Goal: Information Seeking & Learning: Learn about a topic

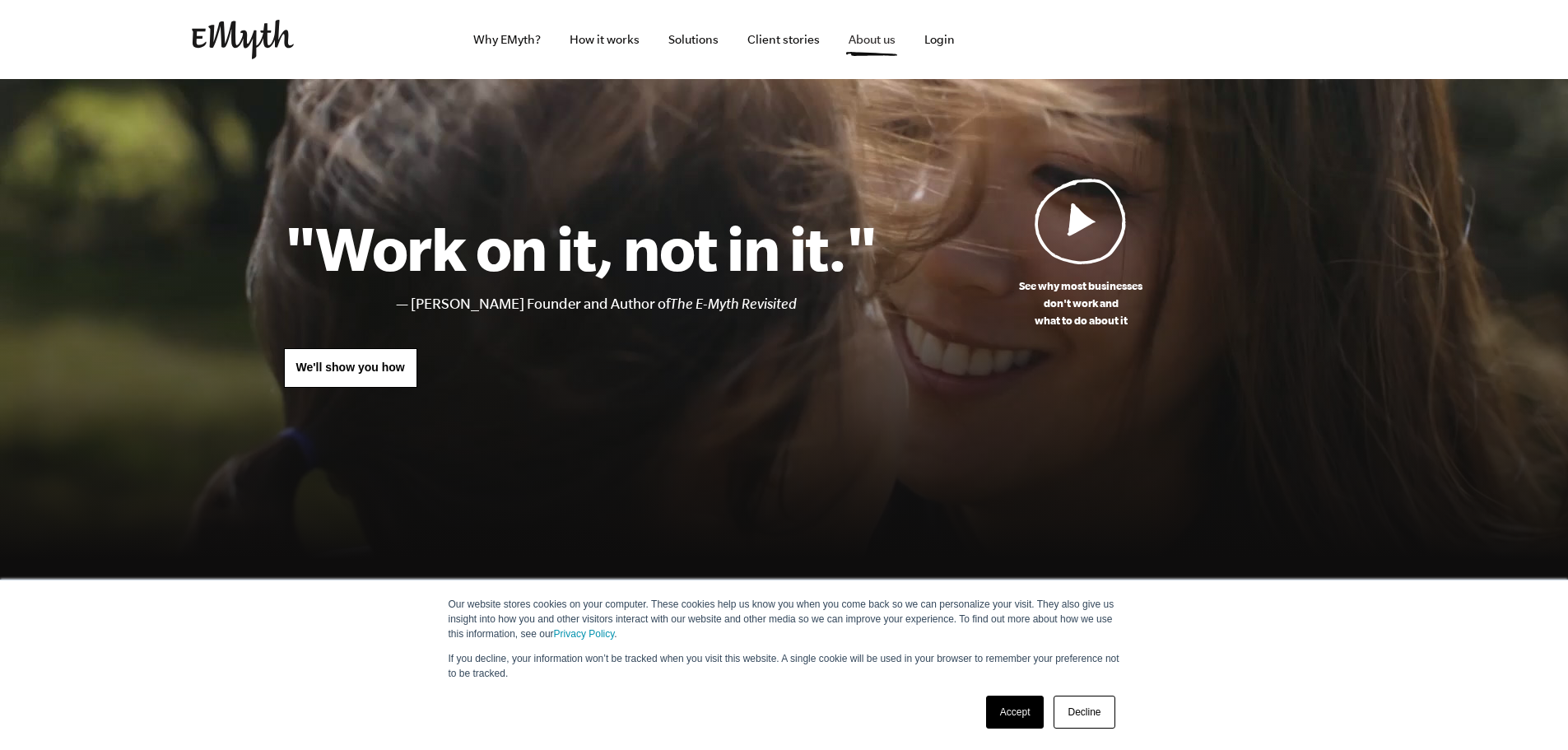
click at [867, 45] on link "About us" at bounding box center [872, 39] width 73 height 79
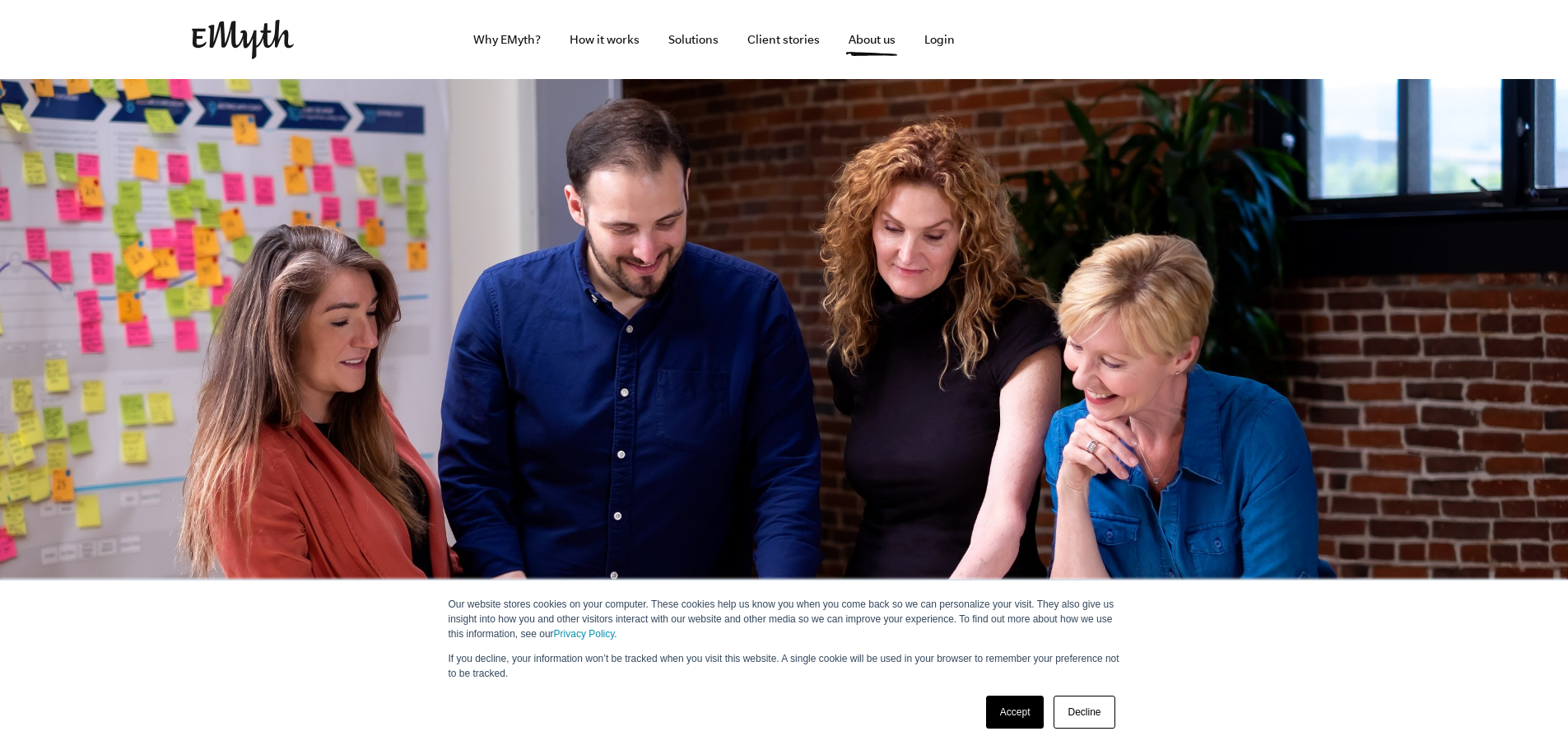
click at [1021, 716] on link "Accept" at bounding box center [1015, 712] width 59 height 33
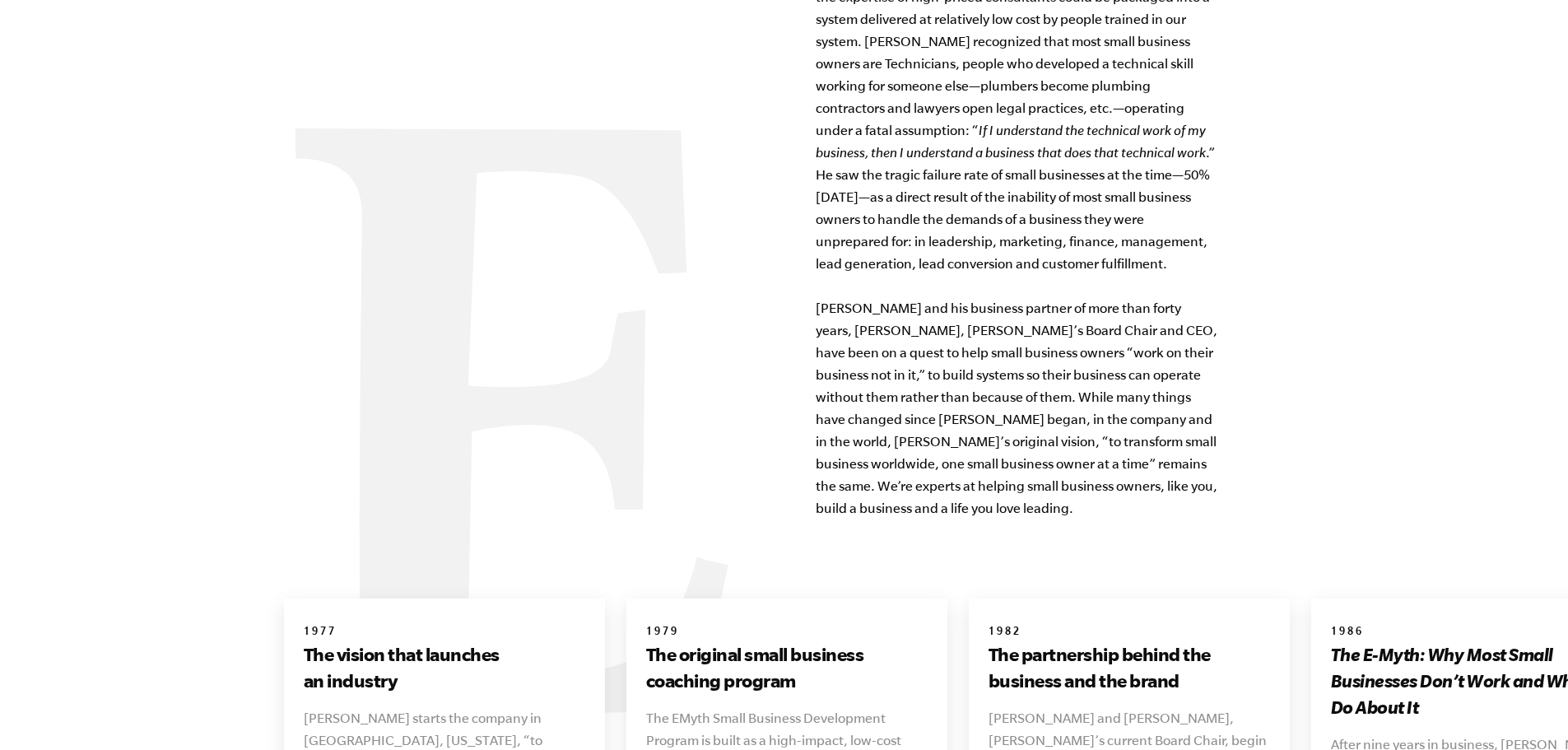
scroll to position [1809, 0]
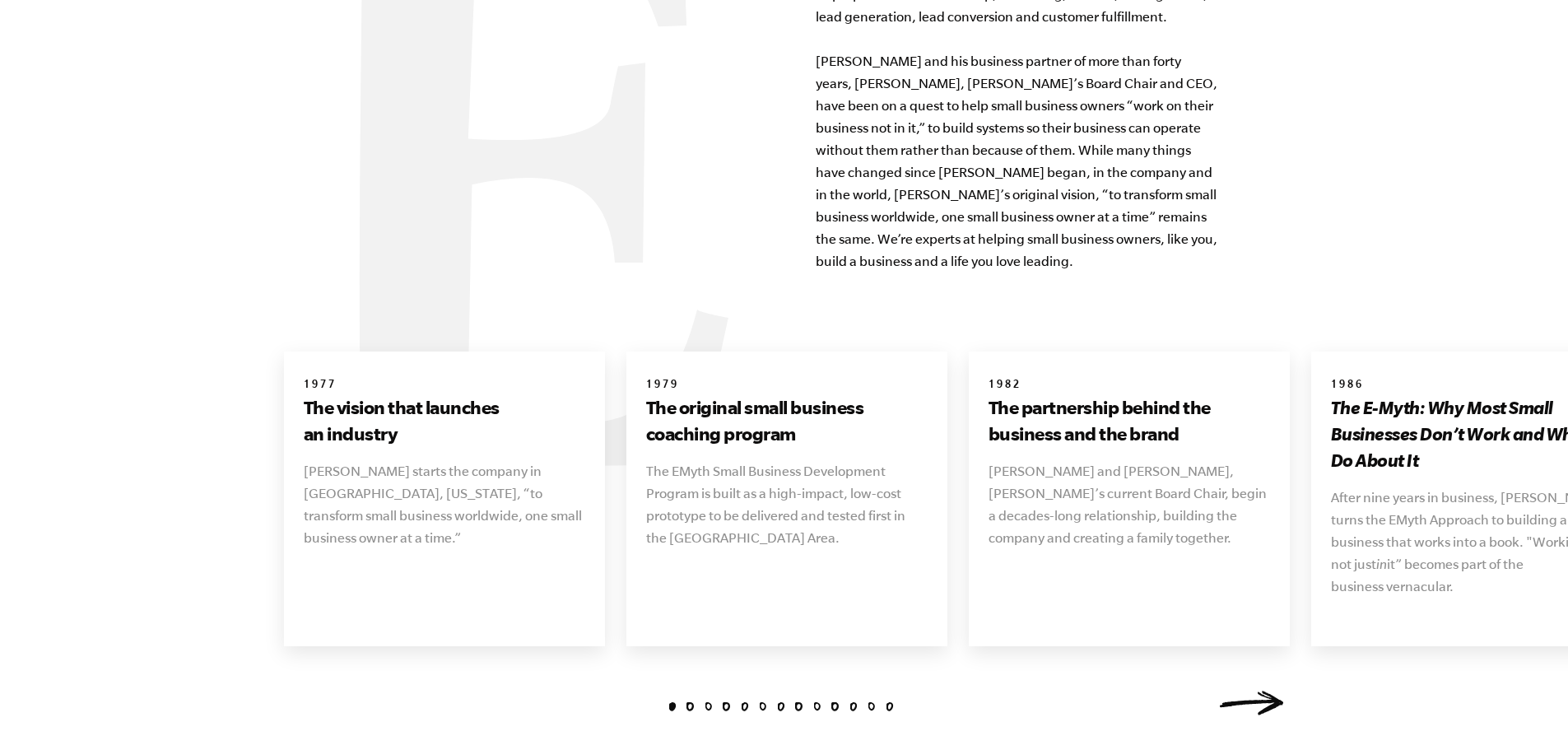
click at [1265, 690] on link "Next" at bounding box center [1251, 703] width 66 height 25
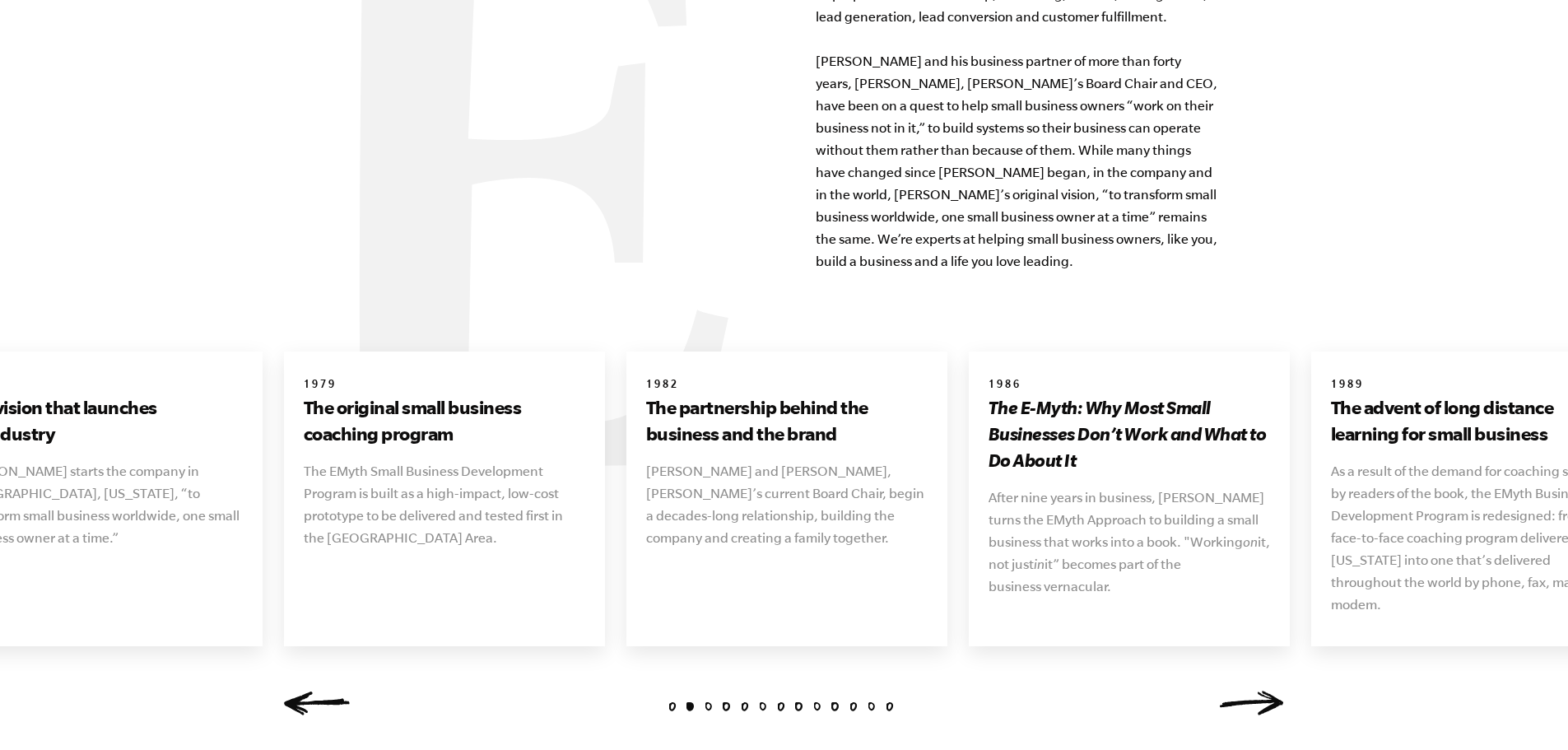
click at [1262, 690] on link "Next" at bounding box center [1251, 703] width 66 height 25
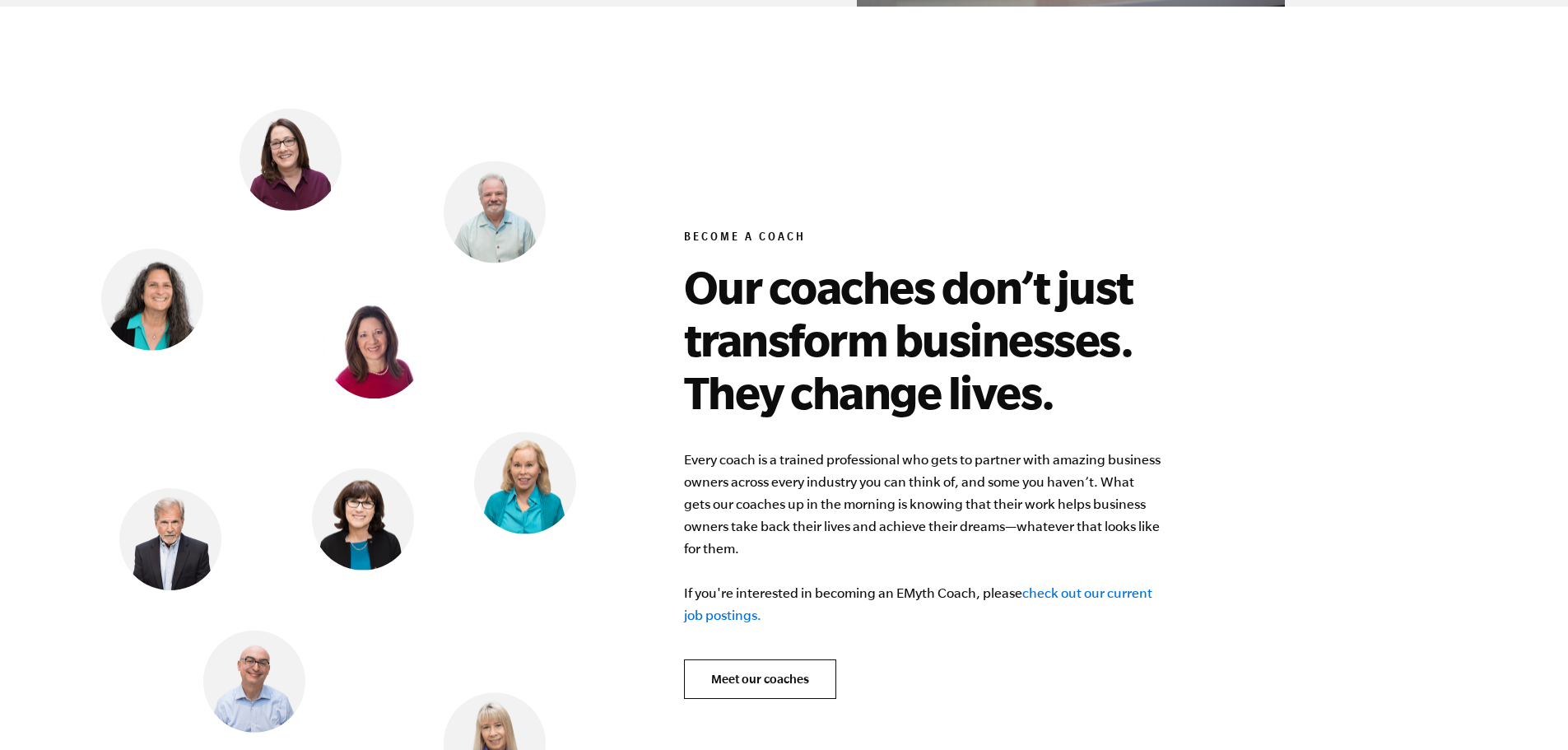
scroll to position [6418, 0]
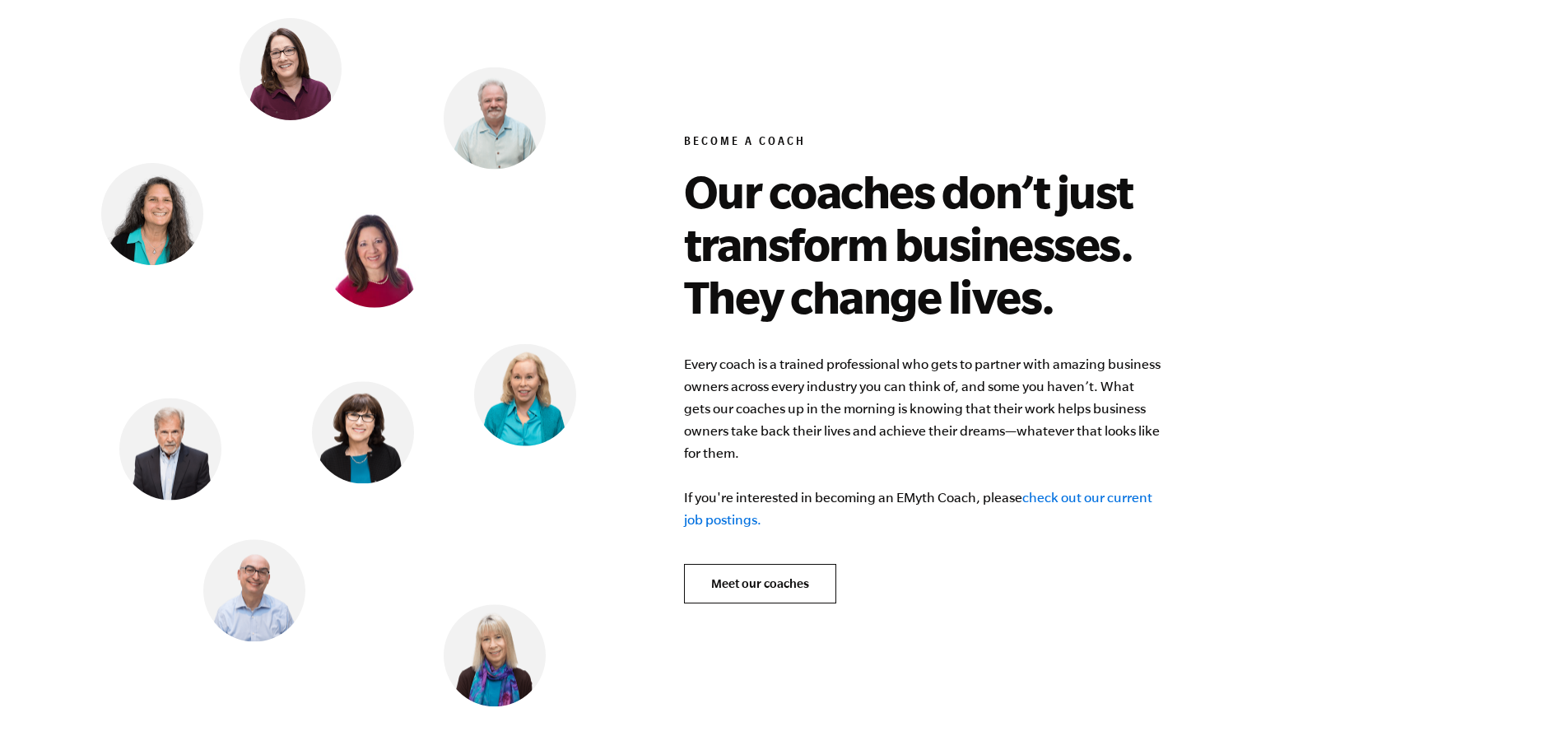
click at [1074, 490] on link "check out our current job postings." at bounding box center [918, 509] width 468 height 37
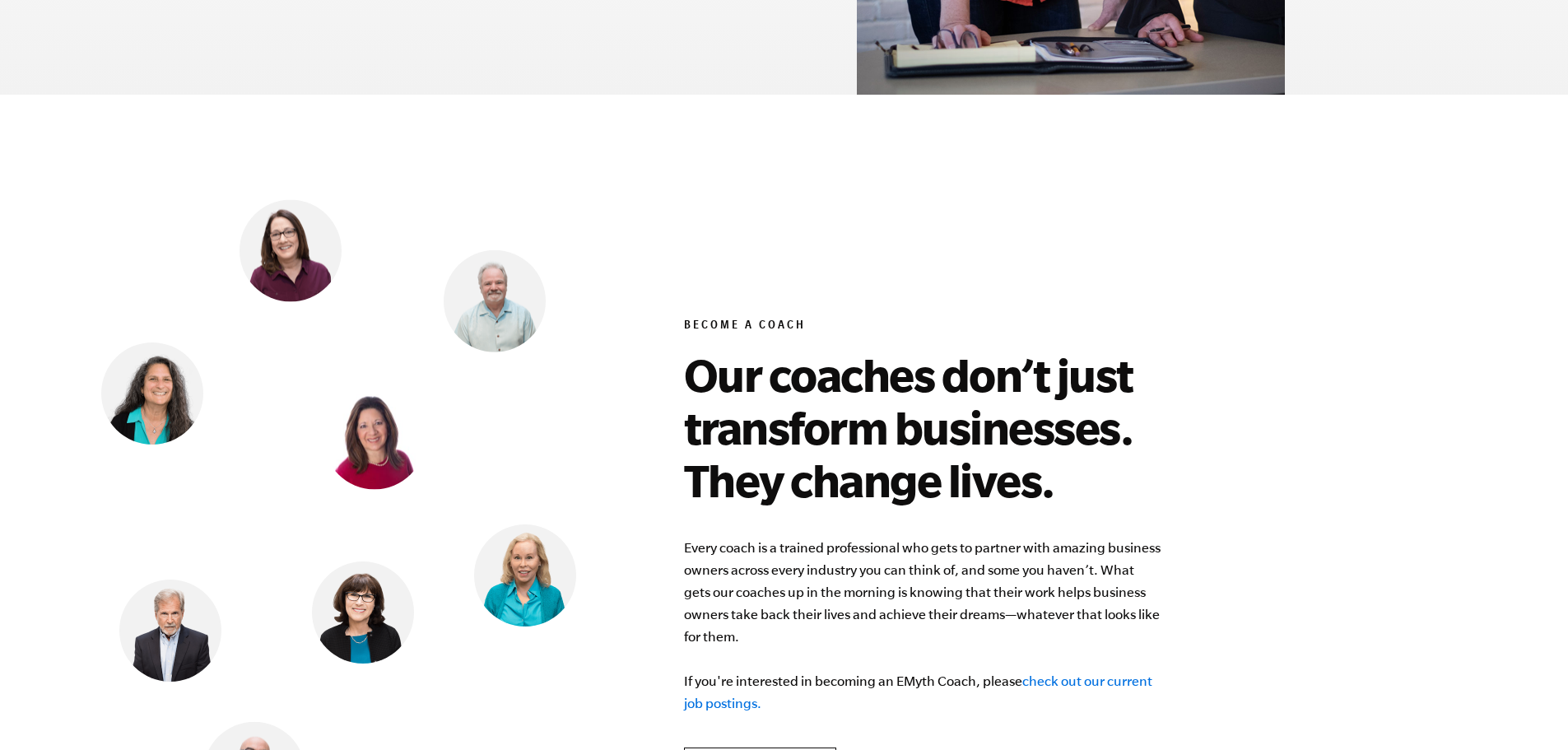
scroll to position [6007, 0]
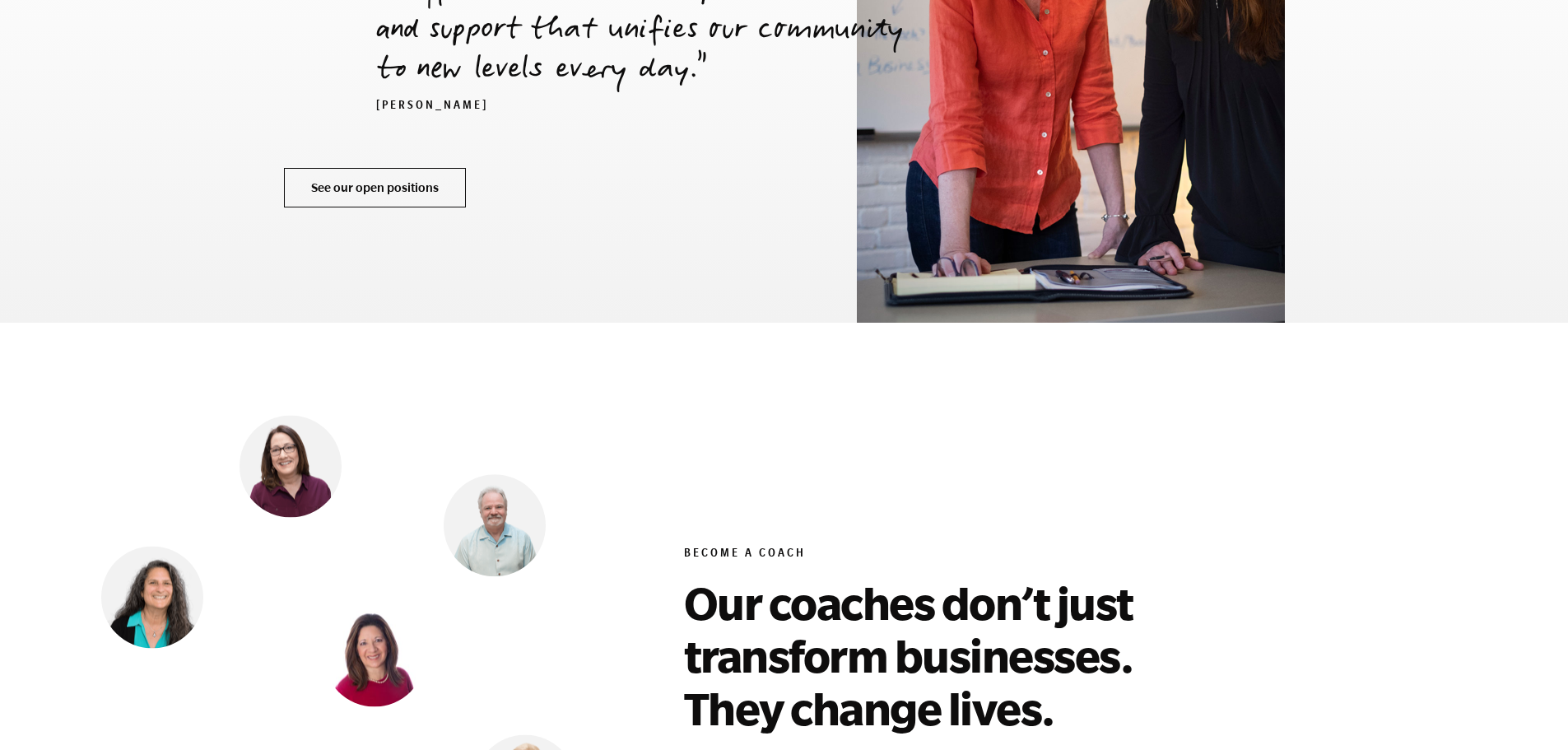
click at [346, 168] on link "See our open positions" at bounding box center [374, 188] width 181 height 39
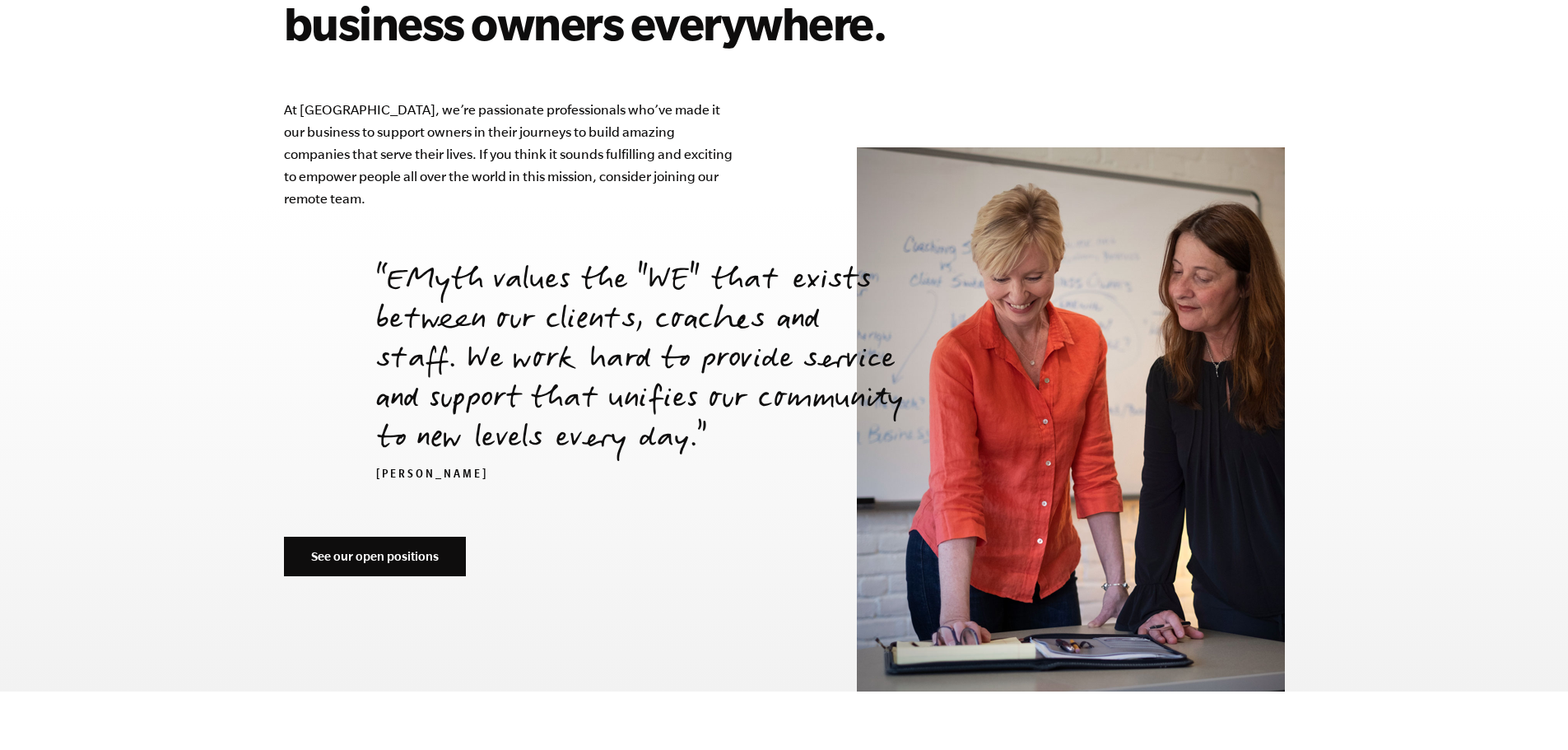
scroll to position [6823, 0]
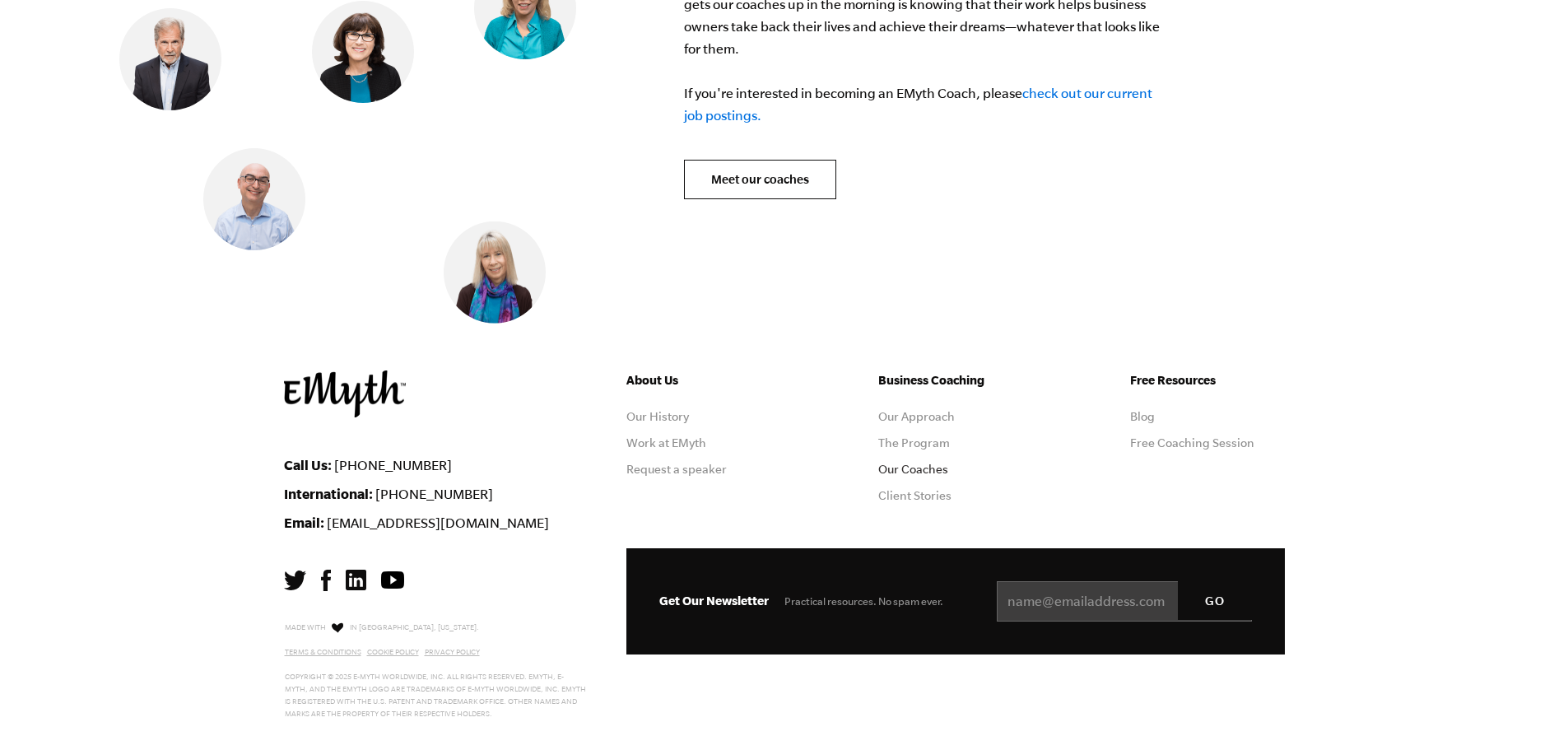
click at [908, 463] on link "Our Coaches" at bounding box center [913, 469] width 70 height 13
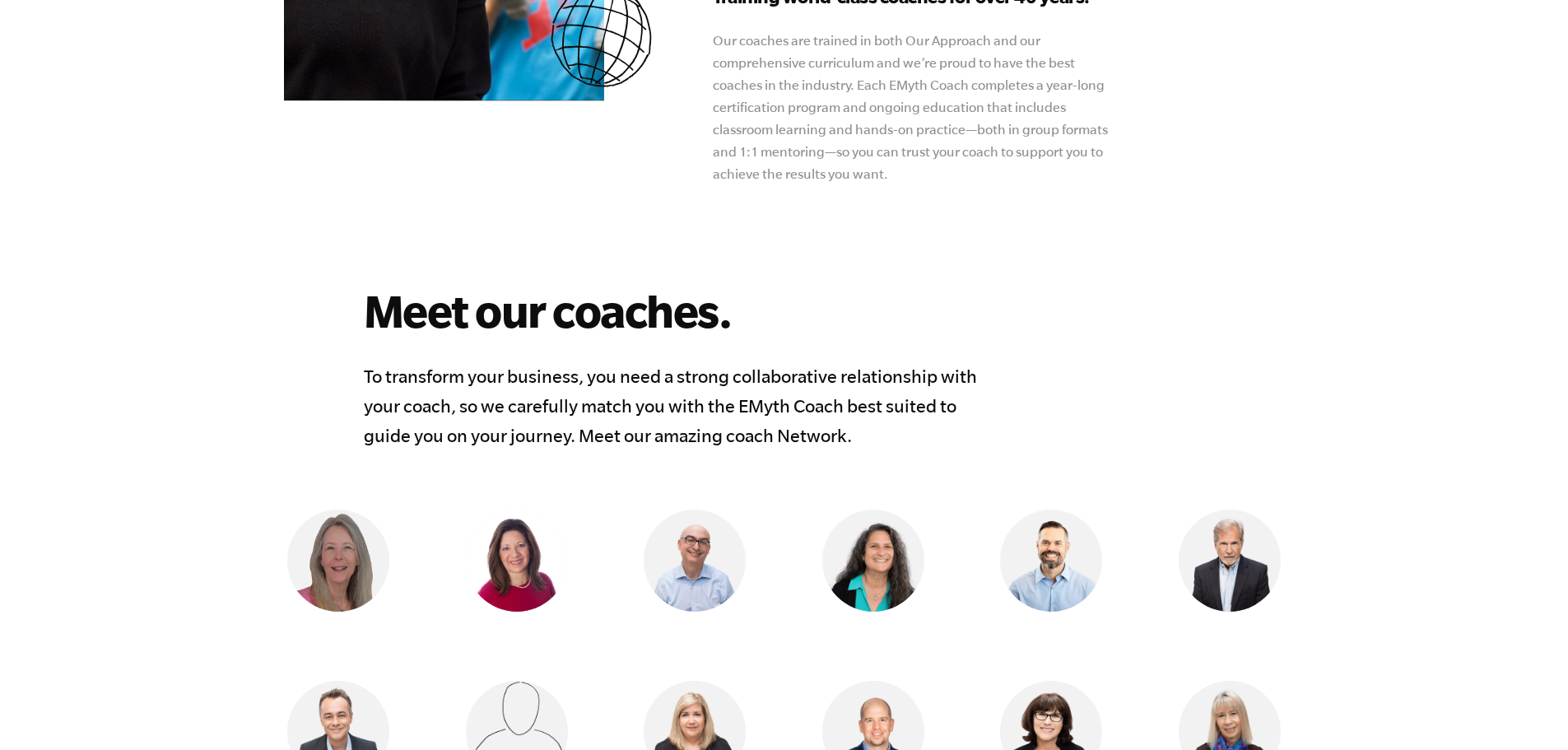
scroll to position [1152, 0]
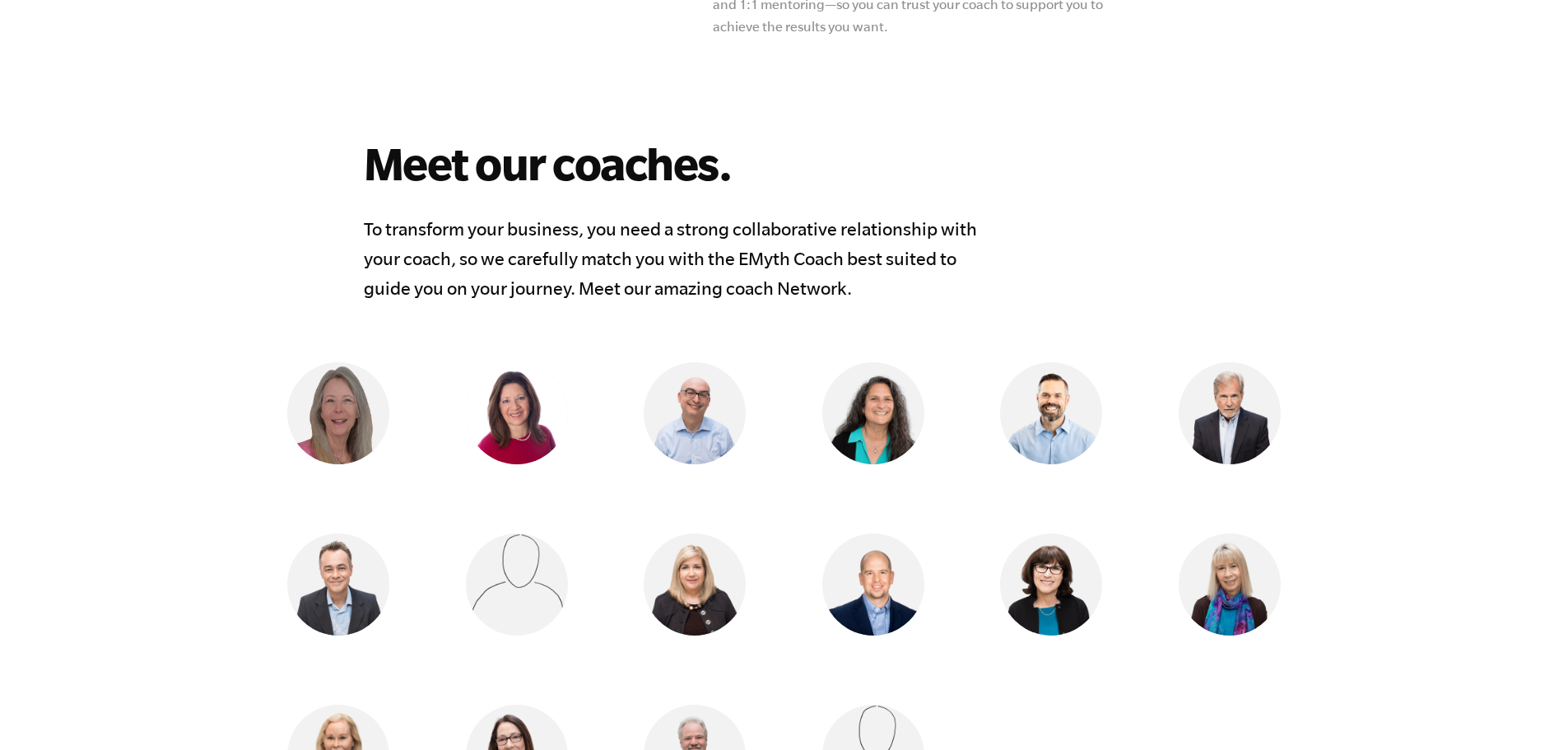
click at [1234, 477] on ul "Kay Robinson Lafayette, CA Vicky Gavrias Athens, Greece Shachar Perlman Vancouv…" at bounding box center [784, 618] width 1061 height 513
click at [1219, 436] on img at bounding box center [1229, 413] width 102 height 102
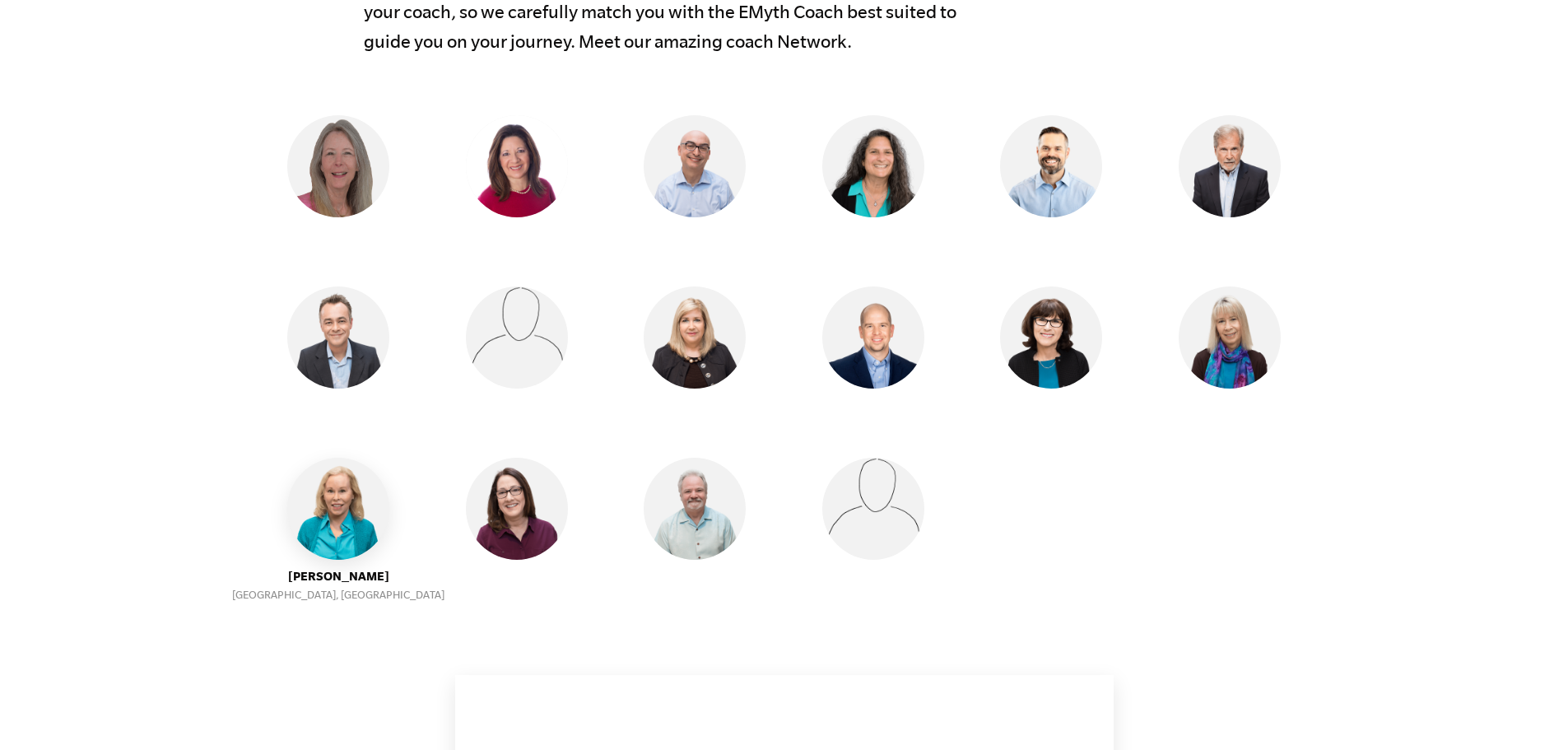
click at [326, 536] on img at bounding box center [338, 508] width 102 height 102
click at [357, 496] on img at bounding box center [338, 508] width 102 height 102
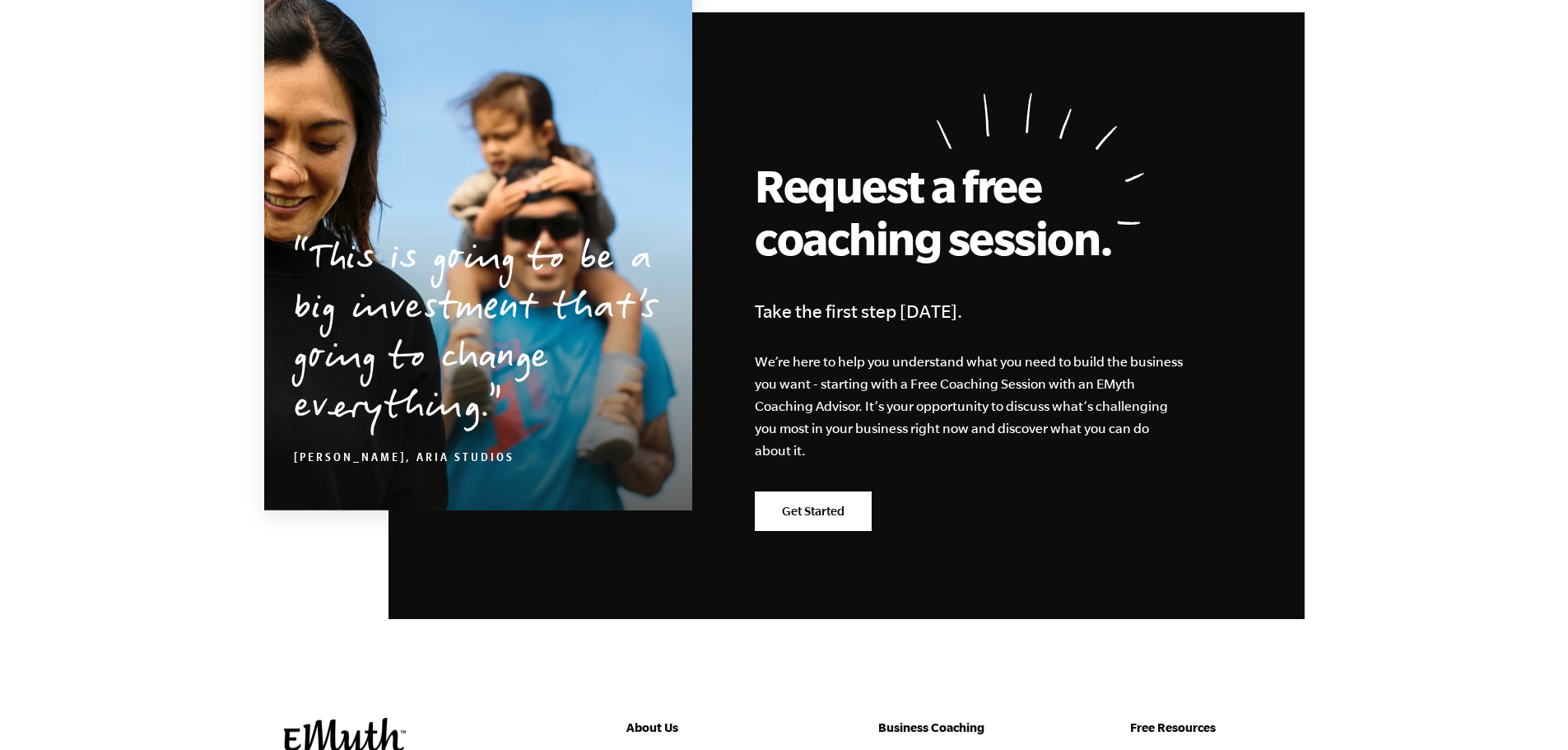
scroll to position [2923, 0]
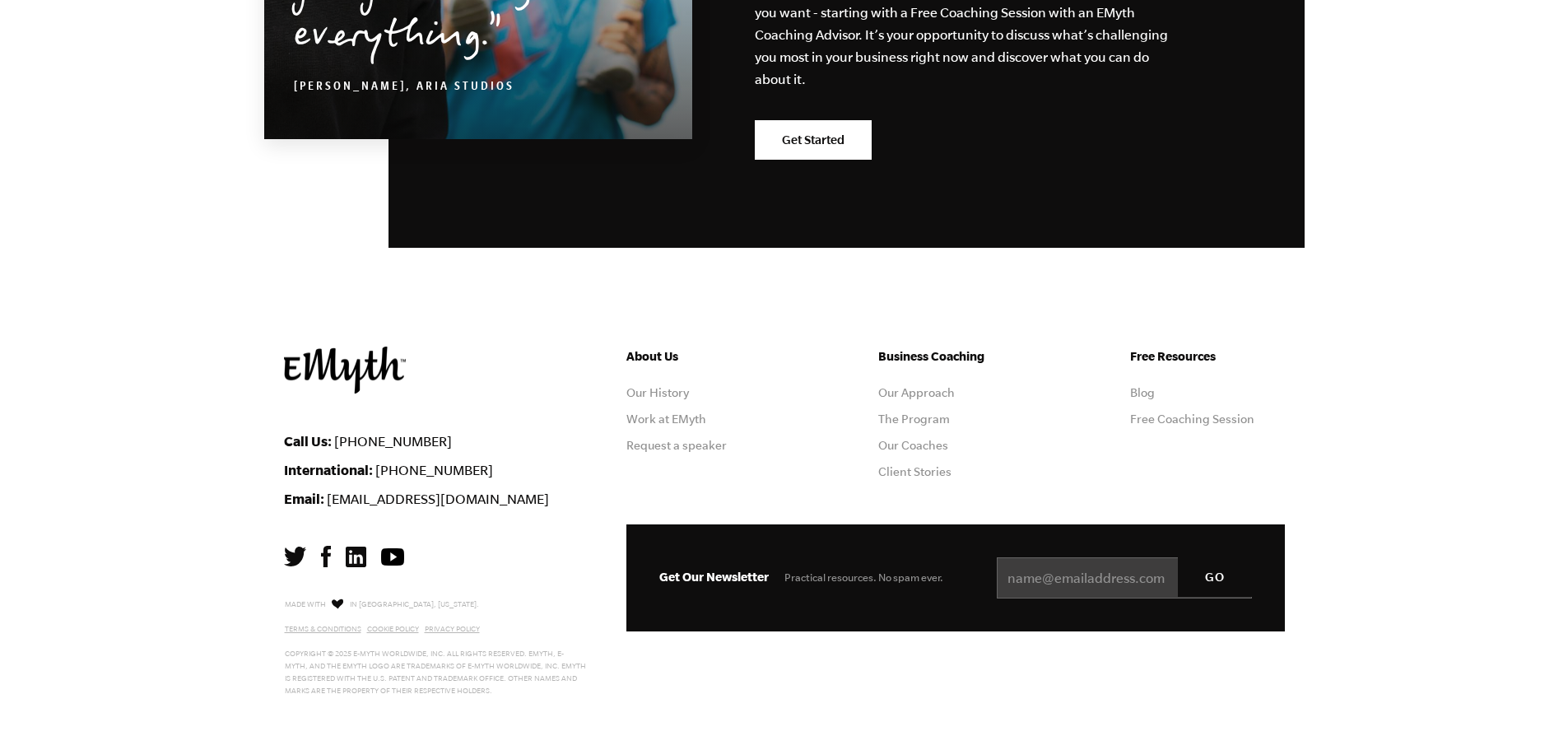
click at [296, 557] on img at bounding box center [294, 556] width 22 height 20
